Goal: Navigation & Orientation: Find specific page/section

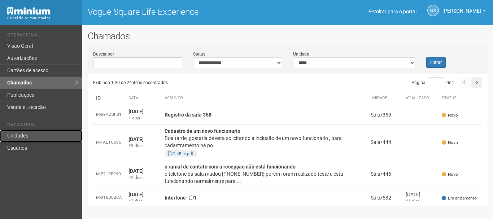
click at [21, 131] on link "Unidades" at bounding box center [41, 136] width 82 height 12
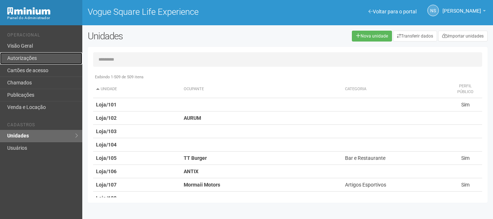
click at [34, 62] on link "Autorizações" at bounding box center [41, 58] width 82 height 12
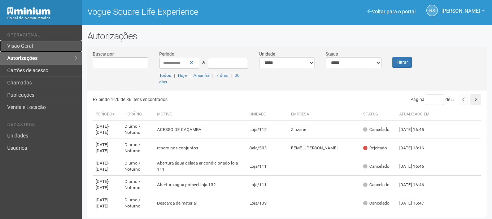
click at [20, 47] on link "Visão Geral" at bounding box center [41, 46] width 82 height 12
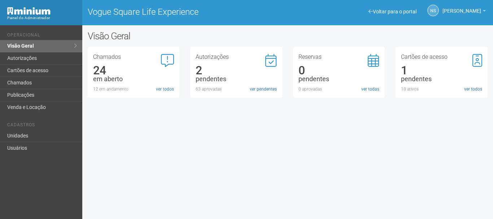
click at [331, 166] on div "Voltar para o portal Operacional Visão Geral Autorizações Cartões de acesso Cha…" at bounding box center [246, 122] width 493 height 194
drag, startPoint x: 331, startPoint y: 166, endPoint x: 272, endPoint y: 197, distance: 65.9
click at [272, 197] on div "Voltar para o portal Operacional Visão Geral Autorizações Cartões de acesso Cha…" at bounding box center [246, 122] width 493 height 194
click at [254, 195] on div "Voltar para o portal Operacional Visão Geral Autorizações Cartões de acesso Cha…" at bounding box center [246, 122] width 493 height 194
